Goal: Task Accomplishment & Management: Use online tool/utility

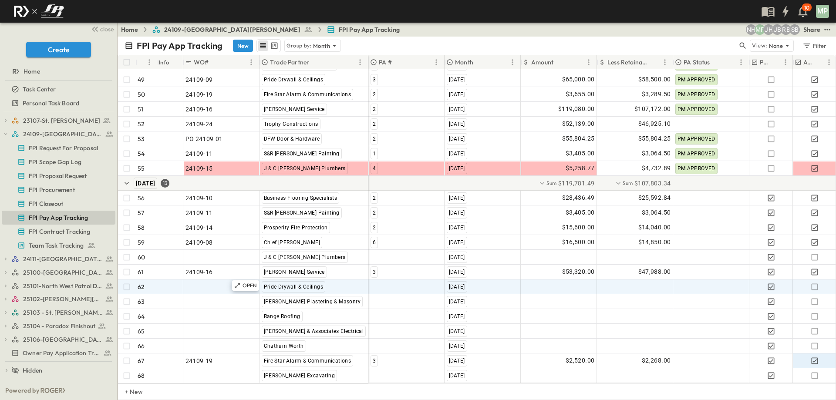
scroll to position [862, 0]
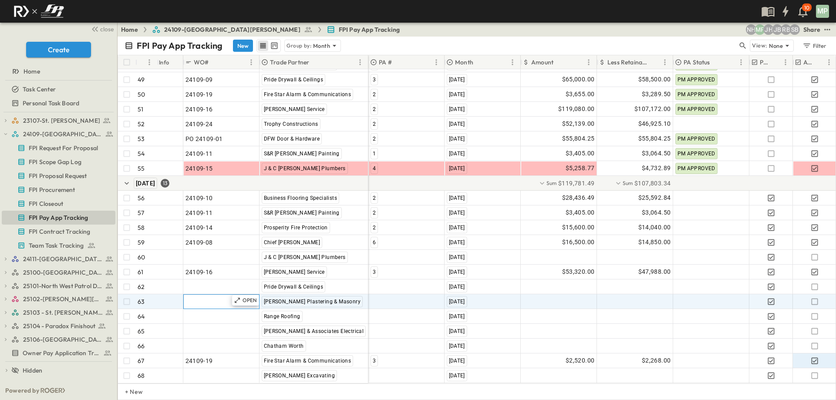
click at [224, 296] on div ""24101-01"" at bounding box center [222, 302] width 72 height 12
type input "********"
click at [373, 295] on div at bounding box center [406, 302] width 75 height 14
type input "*"
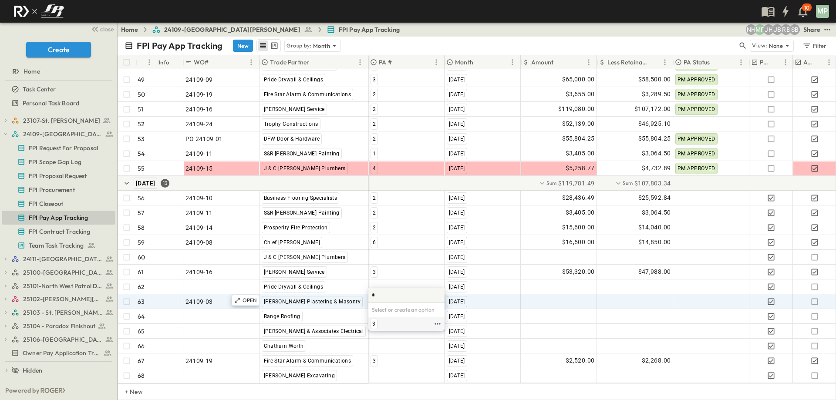
click at [372, 324] on div "3" at bounding box center [373, 324] width 7 height 10
click at [547, 295] on div at bounding box center [558, 302] width 75 height 14
type input "********"
click at [652, 295] on div at bounding box center [635, 302] width 75 height 14
type input "********"
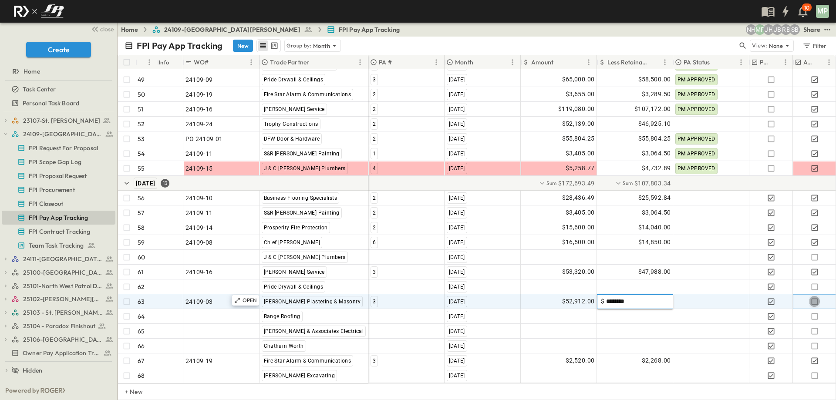
click at [818, 298] on icon "button" at bounding box center [814, 301] width 7 height 7
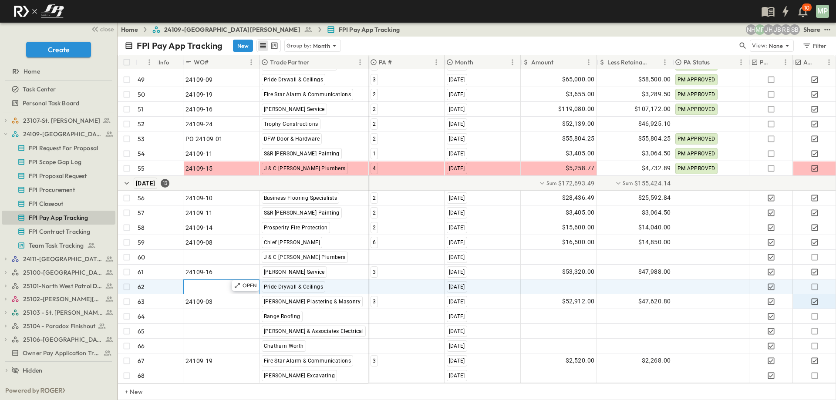
click at [215, 283] on span ""24101-01"" at bounding box center [201, 287] width 31 height 9
type input "********"
click at [384, 283] on div at bounding box center [406, 287] width 75 height 14
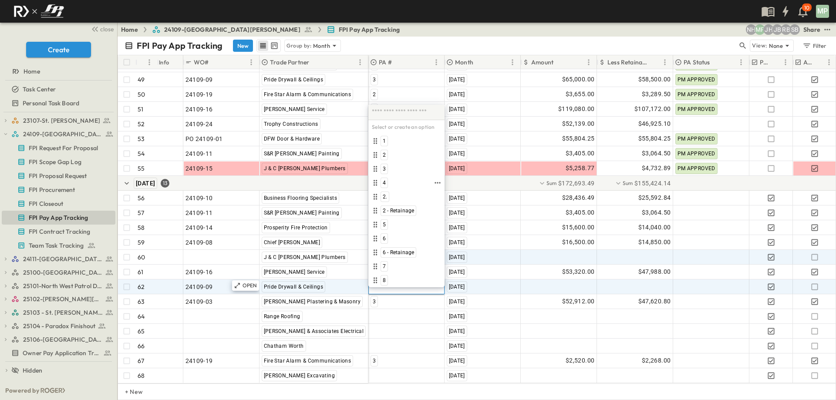
drag, startPoint x: 385, startPoint y: 183, endPoint x: 541, endPoint y: 250, distance: 169.7
click at [385, 183] on span "4" at bounding box center [384, 182] width 3 height 7
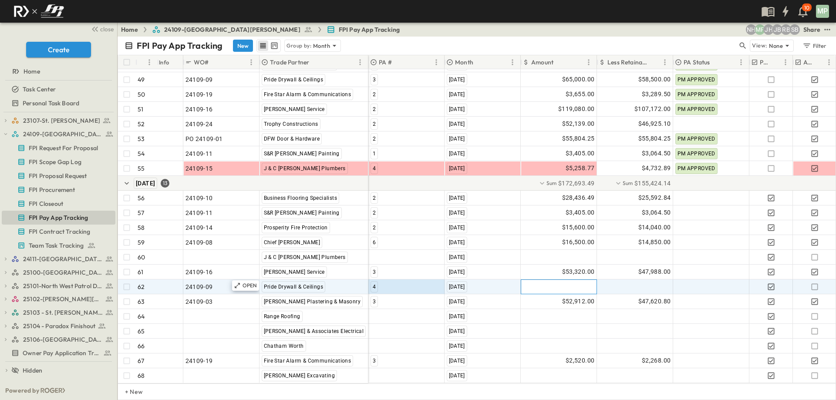
click at [579, 281] on div at bounding box center [558, 287] width 75 height 14
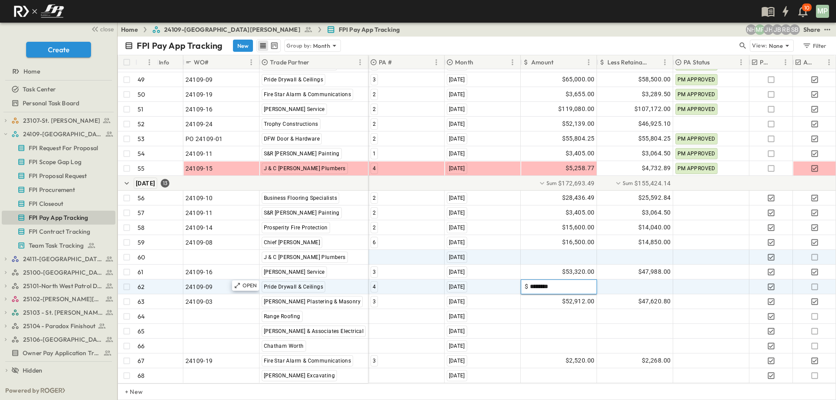
type input "*********"
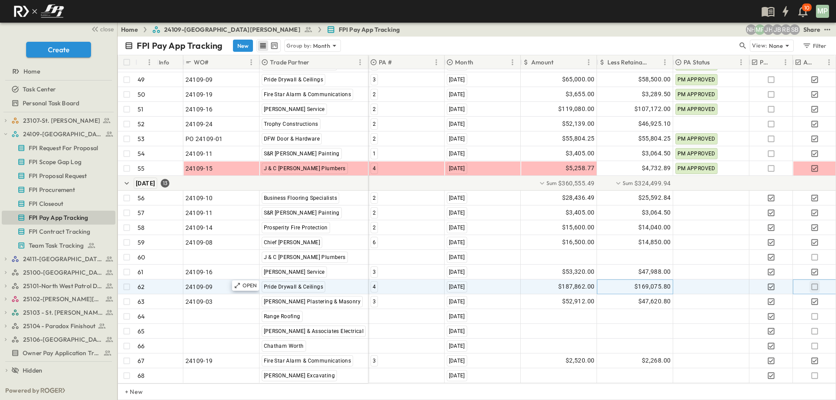
click at [815, 283] on icon "button" at bounding box center [815, 287] width 9 height 9
click at [4, 135] on icon "button" at bounding box center [6, 134] width 6 height 6
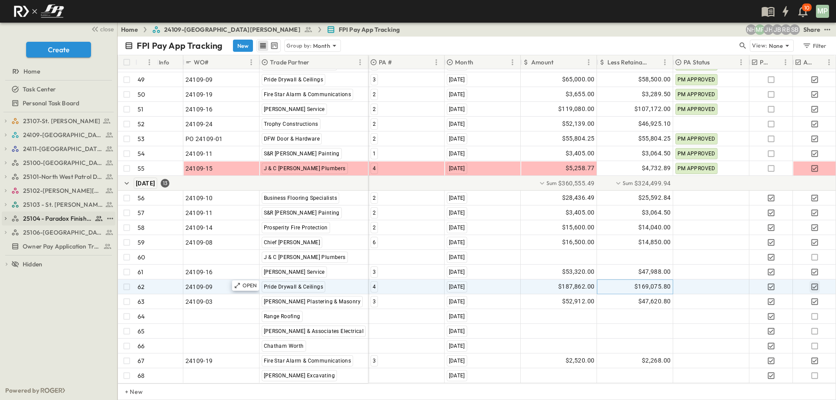
click at [6, 219] on icon "button" at bounding box center [6, 218] width 2 height 3
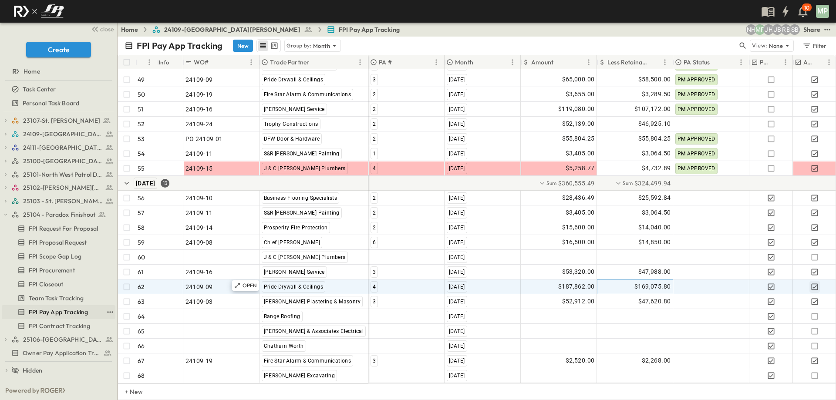
click at [42, 313] on span "FPI Pay App Tracking" at bounding box center [58, 312] width 59 height 9
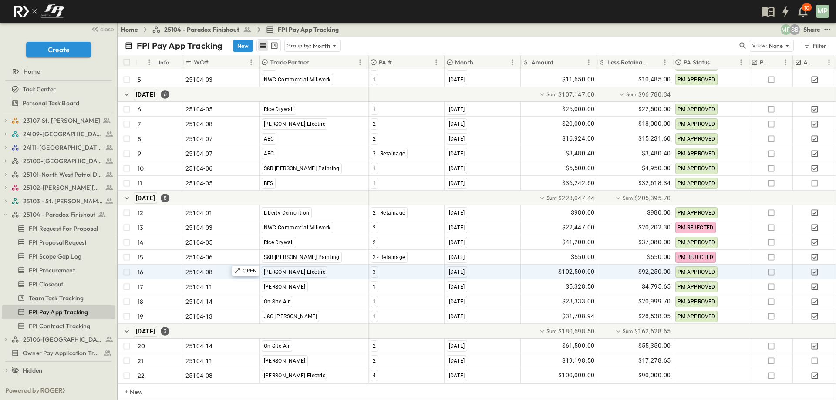
scroll to position [92, 0]
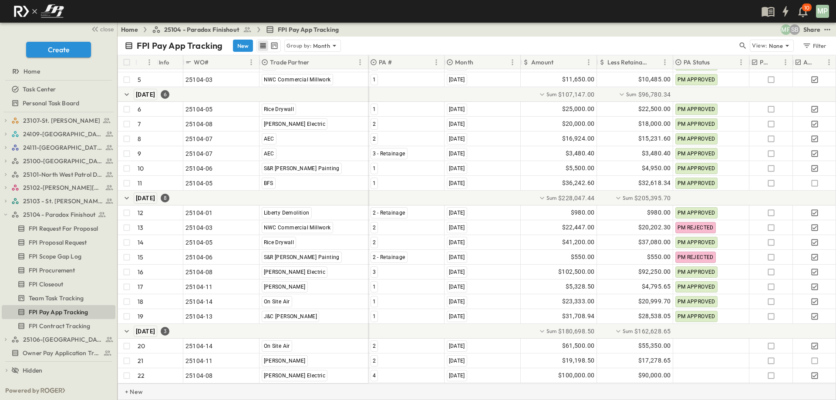
click at [130, 392] on p "+ New" at bounding box center [127, 392] width 5 height 9
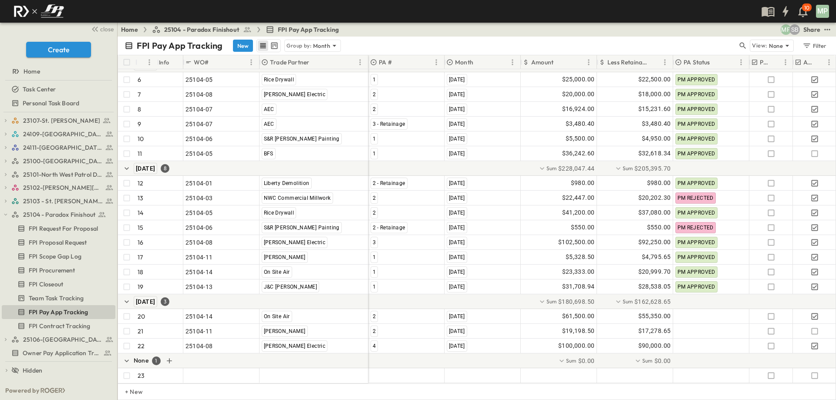
scroll to position [122, 0]
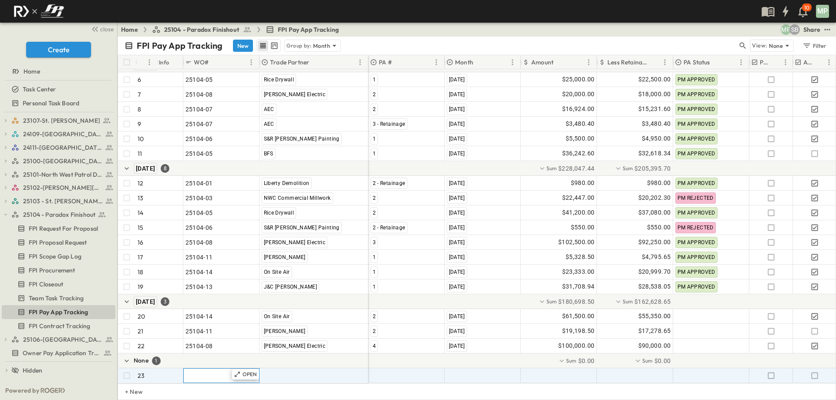
click at [212, 374] on div ""24101-01"" at bounding box center [222, 376] width 72 height 12
click at [236, 372] on div "OPEN" at bounding box center [245, 374] width 27 height 10
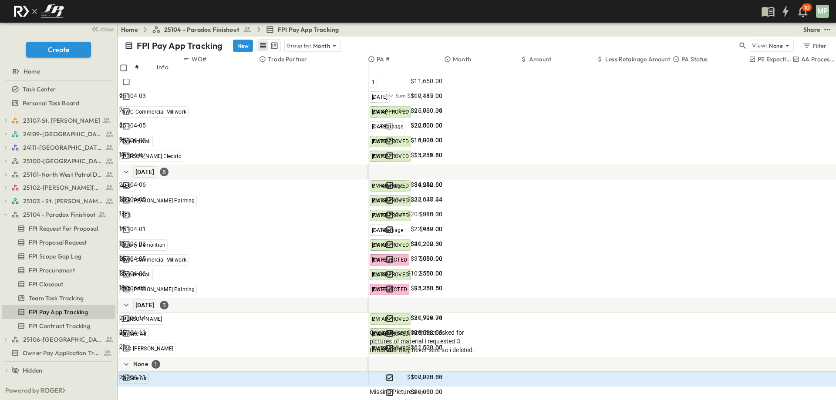
click at [12, 400] on div at bounding box center [6, 407] width 12 height 0
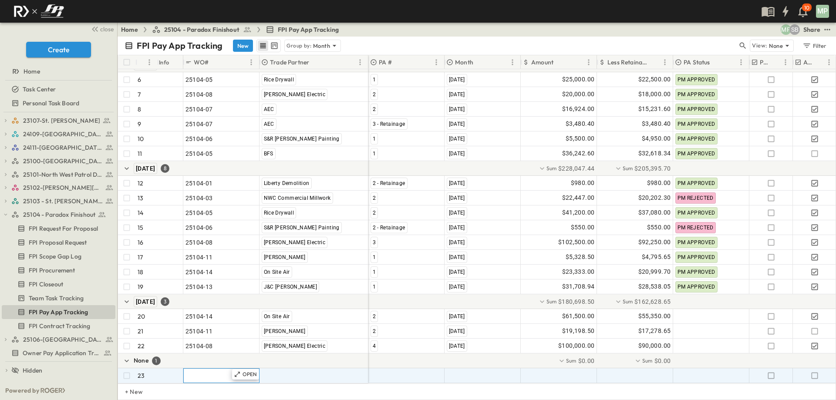
click at [203, 372] on span ""24101-01"" at bounding box center [201, 376] width 31 height 9
type input "********"
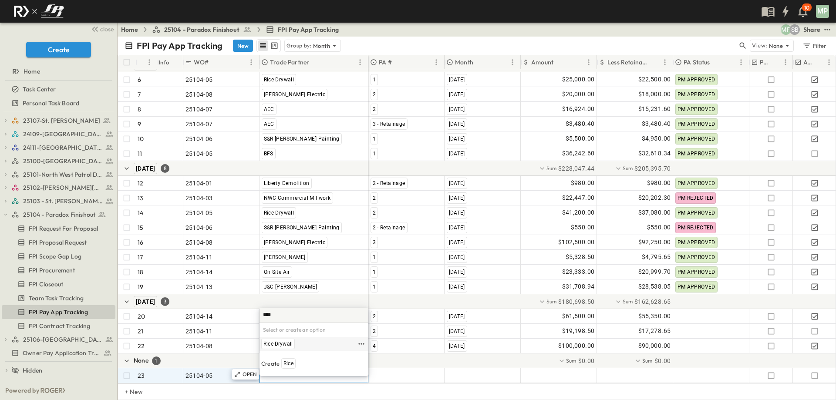
type input "****"
click at [273, 348] on span "Rice Drywall" at bounding box center [278, 344] width 29 height 7
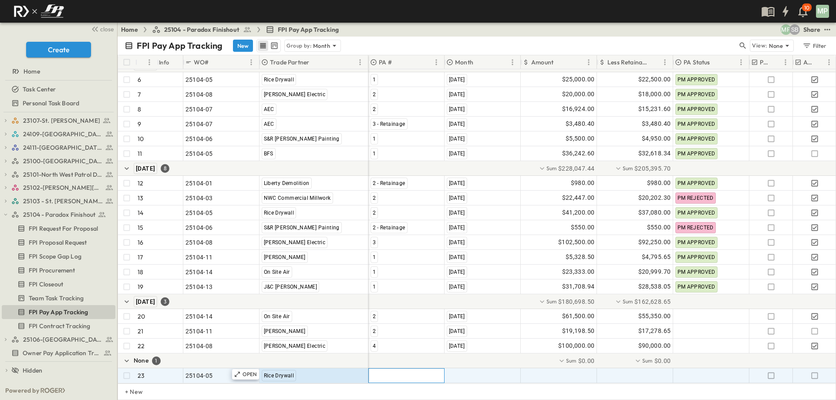
click at [385, 369] on div at bounding box center [406, 376] width 75 height 14
click at [373, 371] on span "3" at bounding box center [373, 369] width 3 height 7
click at [470, 372] on span ""[DATE]"" at bounding box center [458, 376] width 23 height 9
type input "**"
click at [464, 348] on span "[DATE]" at bounding box center [457, 344] width 16 height 7
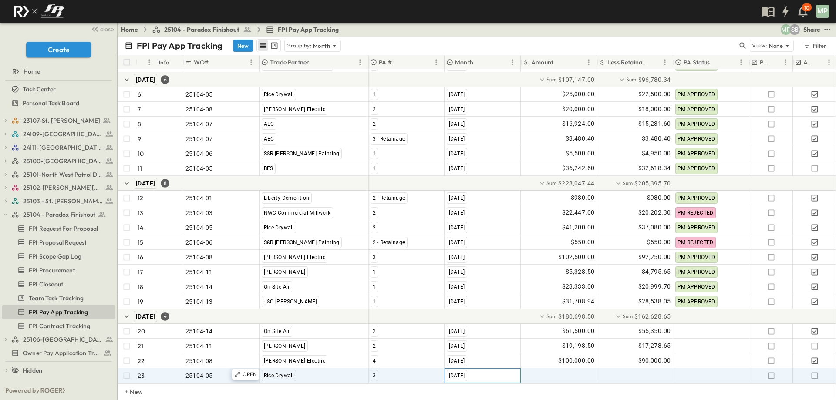
scroll to position [107, 0]
click at [548, 369] on div at bounding box center [558, 376] width 75 height 14
type input "*"
type input "********"
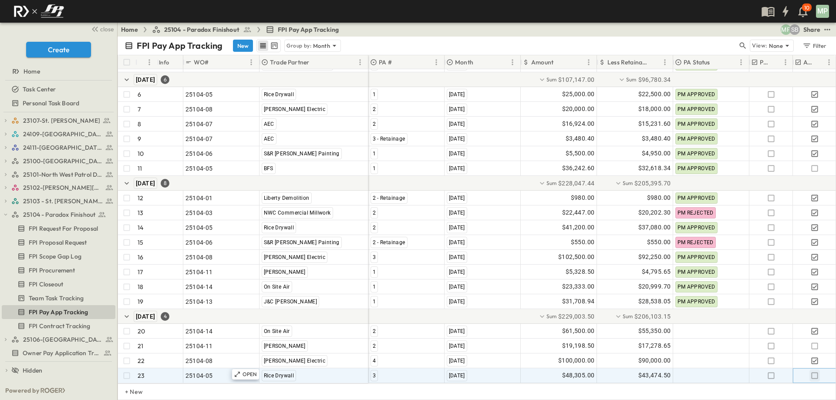
click at [818, 372] on icon "button" at bounding box center [814, 375] width 7 height 7
click at [3, 216] on icon "button" at bounding box center [6, 215] width 6 height 6
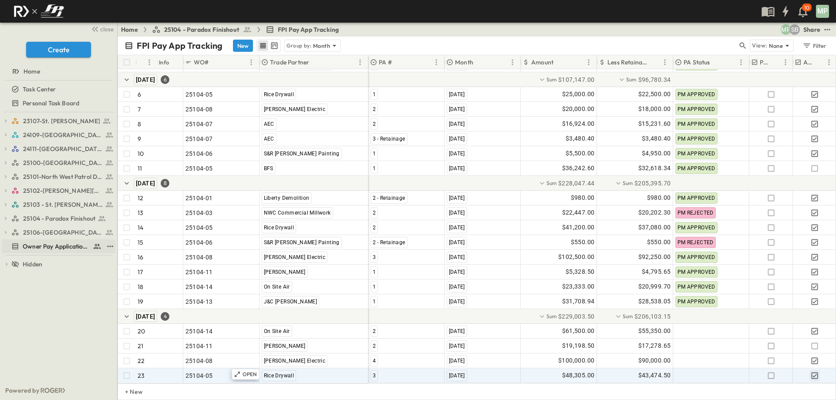
click at [29, 244] on span "Owner Pay Application Tracking" at bounding box center [56, 246] width 67 height 9
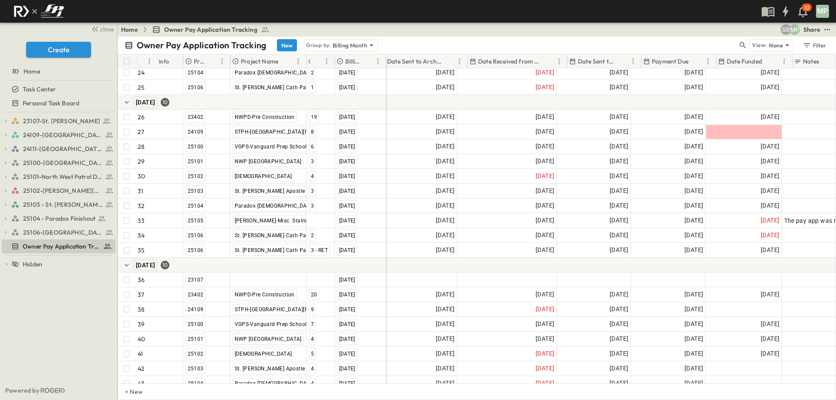
scroll to position [388, 86]
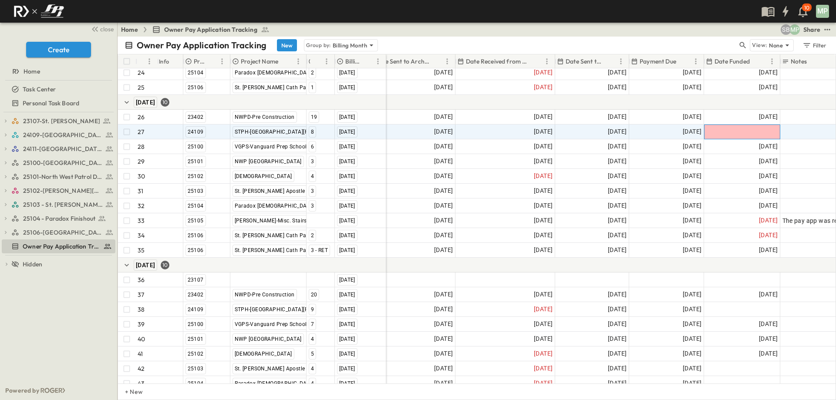
click at [725, 134] on div at bounding box center [742, 132] width 75 height 14
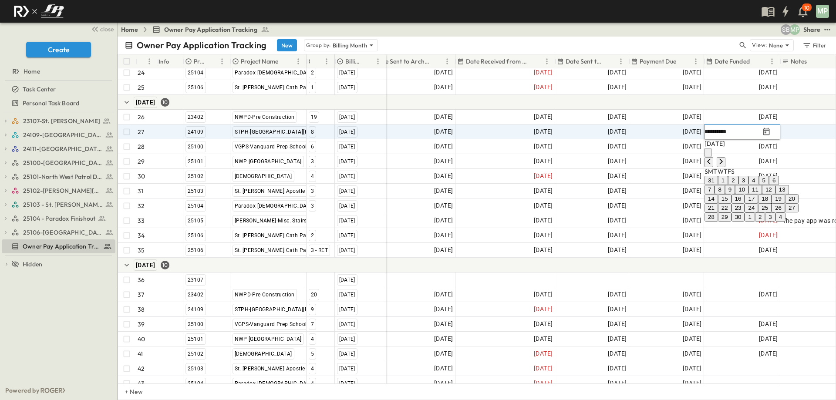
type input "**********"
click at [785, 203] on button "19" at bounding box center [779, 198] width 14 height 9
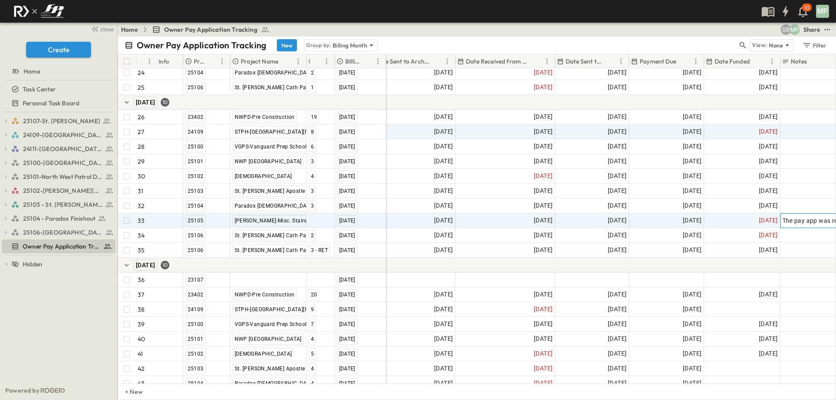
click at [805, 220] on span "The pay app was released in July!" at bounding box center [831, 220] width 96 height 9
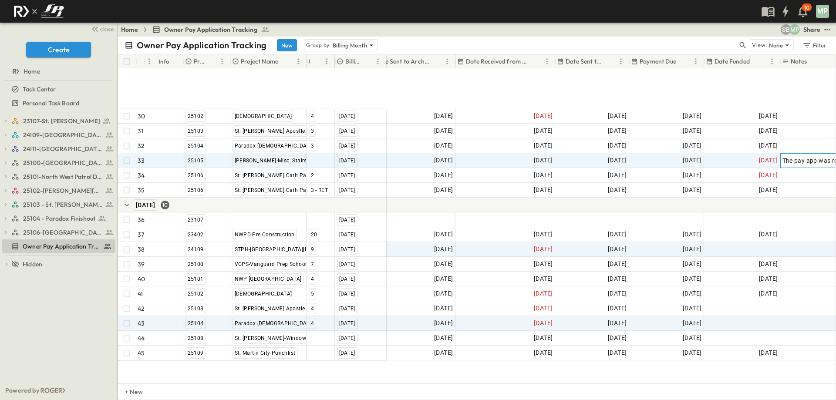
scroll to position [519, 86]
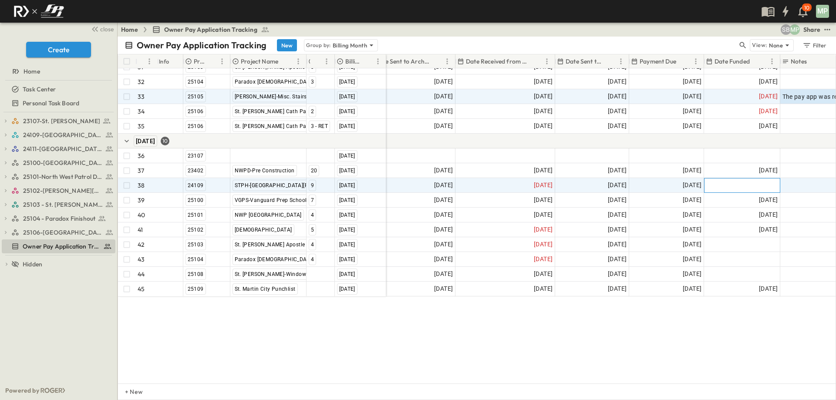
click at [753, 179] on div at bounding box center [742, 186] width 75 height 14
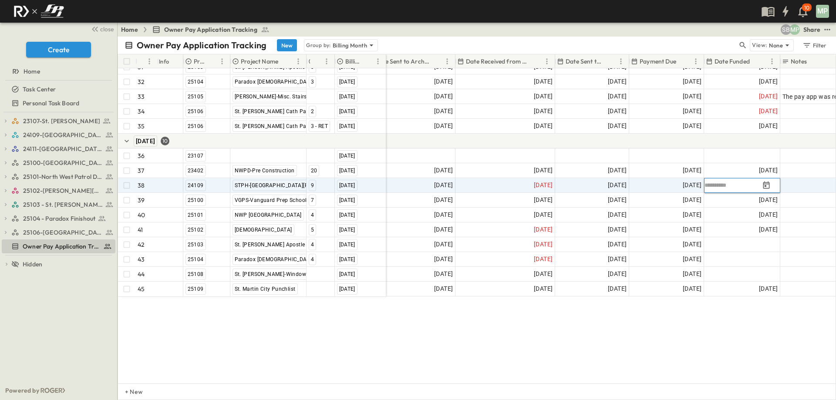
click at [753, 182] on input "text" at bounding box center [733, 186] width 57 height 8
type input "**********"
click at [769, 181] on icon "Tracking Date Menu" at bounding box center [766, 185] width 9 height 9
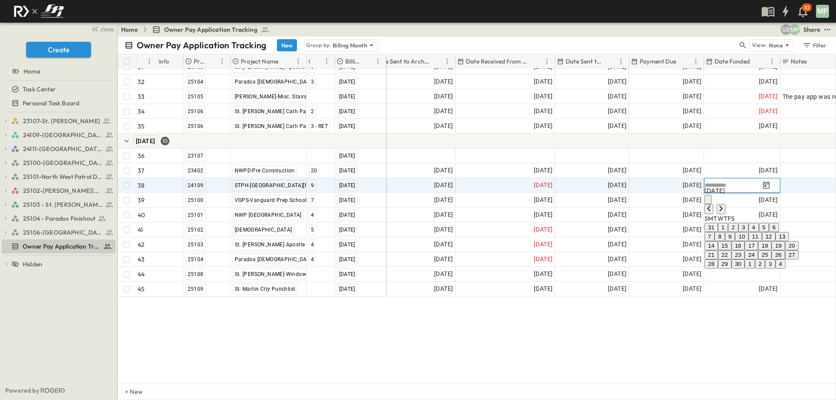
click at [785, 250] on button "19" at bounding box center [779, 245] width 14 height 9
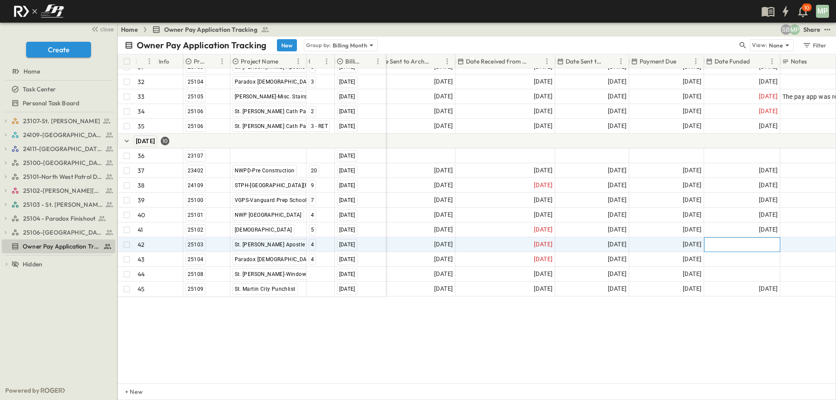
click at [763, 238] on div at bounding box center [742, 245] width 75 height 14
click at [761, 241] on input "text" at bounding box center [733, 245] width 57 height 8
type input "**********"
click at [770, 240] on icon "Tracking Date Menu" at bounding box center [767, 243] width 7 height 7
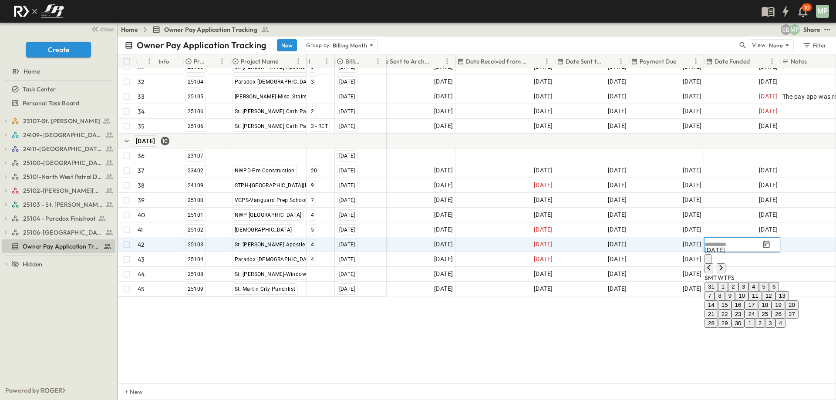
click at [785, 310] on button "19" at bounding box center [779, 305] width 14 height 9
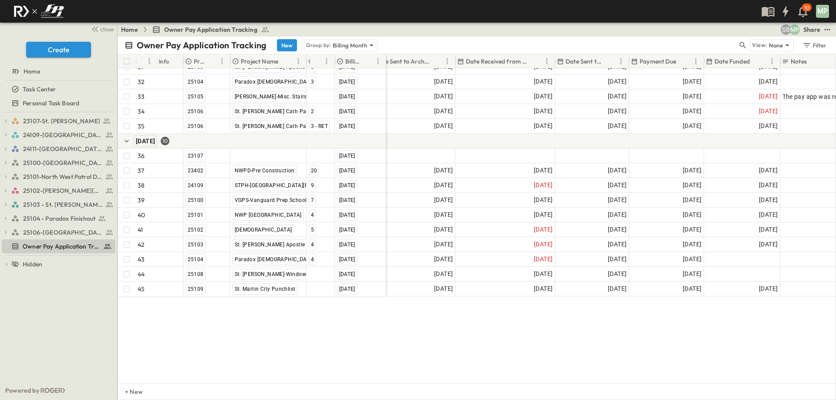
click at [613, 331] on div "30 [GEOGRAPHIC_DATA][DEMOGRAPHIC_DATA] [DATE] 31 25103 [DEMOGRAPHIC_DATA][PERSO…" at bounding box center [477, 225] width 718 height 315
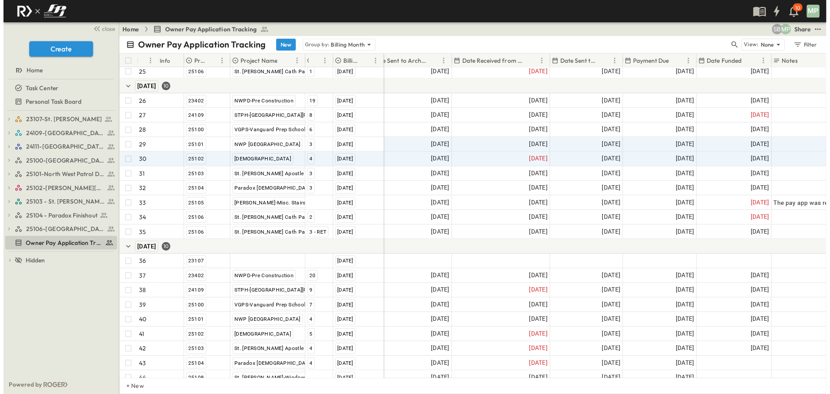
scroll to position [388, 86]
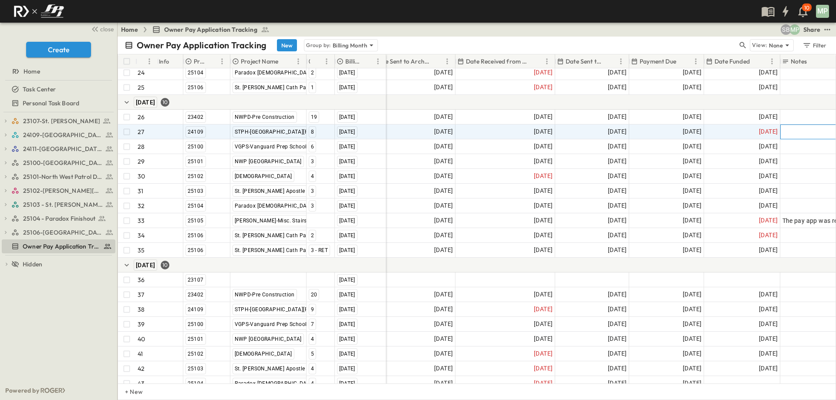
click at [798, 129] on div at bounding box center [835, 132] width 105 height 12
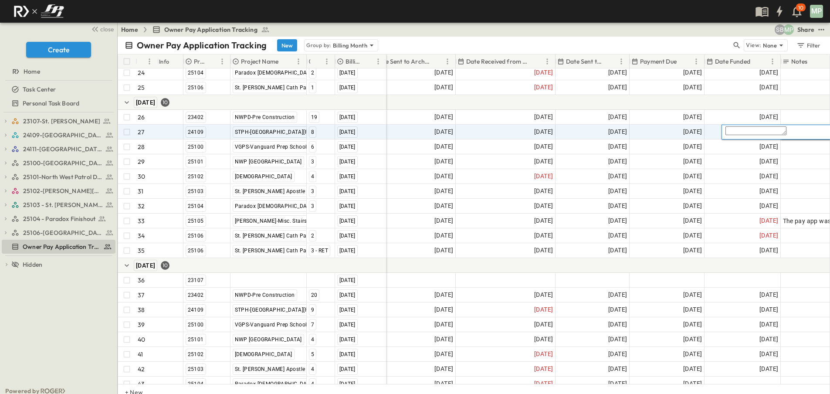
type textarea "*"
type textarea "**********"
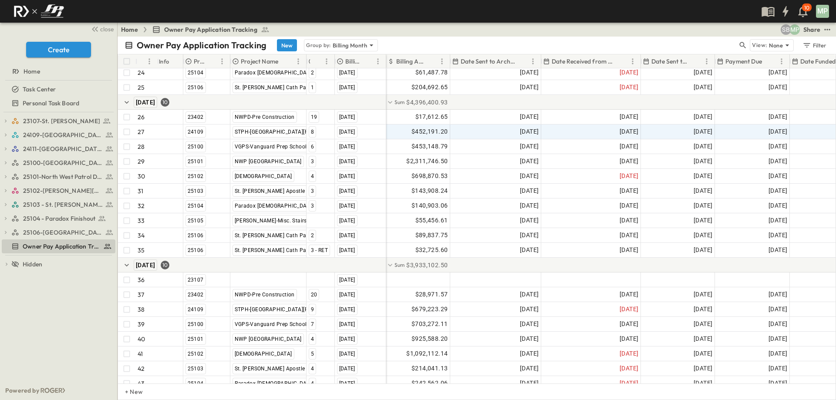
scroll to position [388, 0]
